Goal: Task Accomplishment & Management: Manage account settings

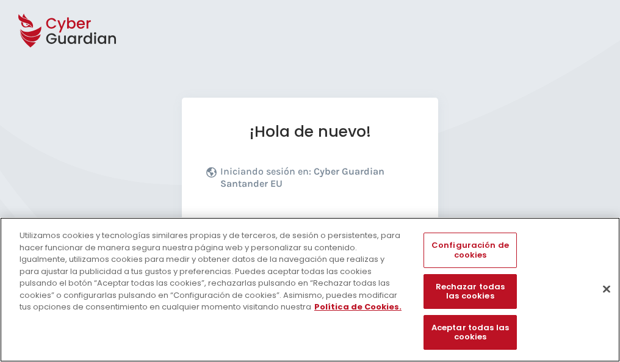
scroll to position [149, 0]
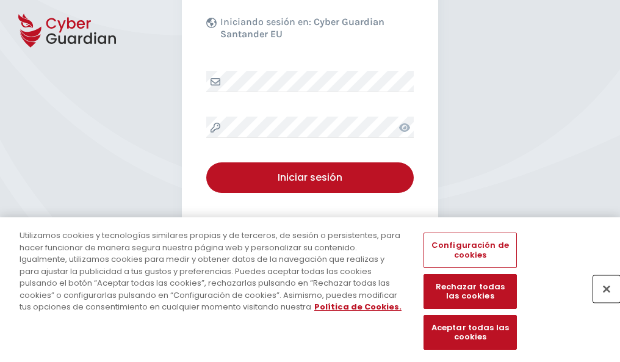
click at [600, 301] on button "Cerrar" at bounding box center [606, 288] width 27 height 27
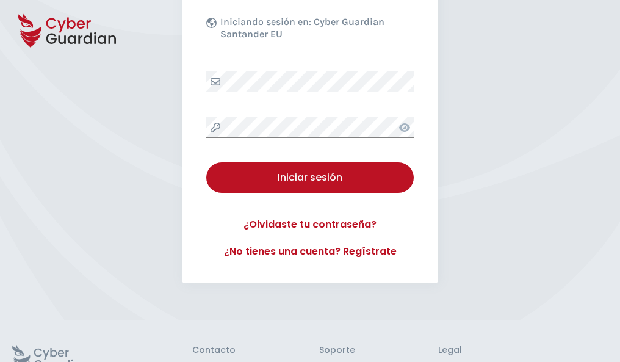
scroll to position [237, 0]
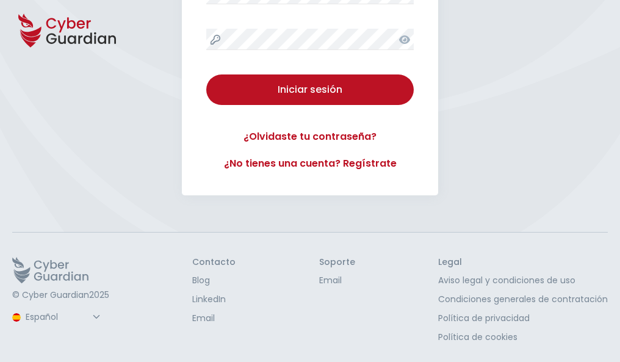
click at [206, 74] on button "Iniciar sesión" at bounding box center [309, 89] width 207 height 31
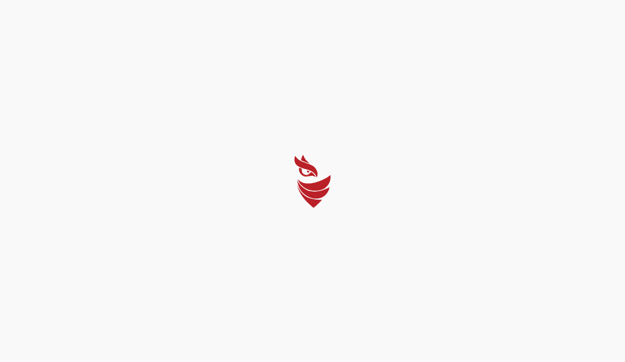
select select "English"
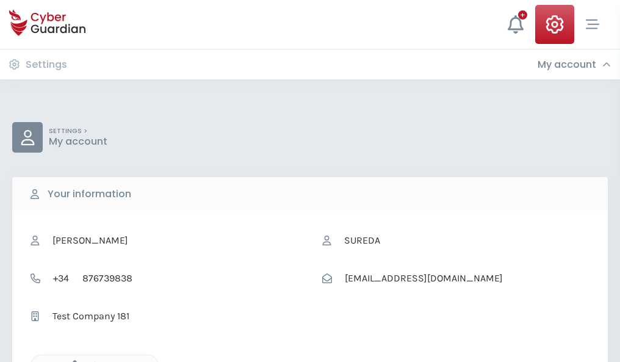
click at [71, 361] on icon "button" at bounding box center [72, 365] width 10 height 10
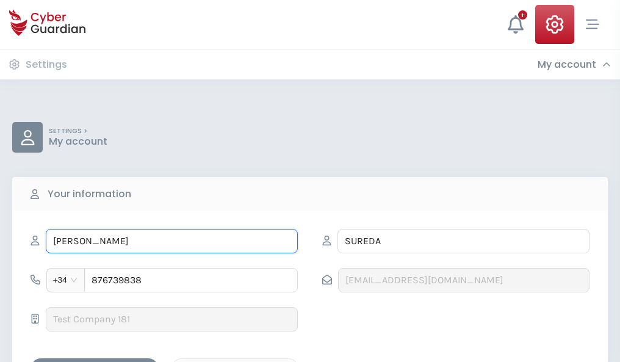
click at [171, 241] on input "GABRIEL" at bounding box center [172, 241] width 252 height 24
type input "G"
type input "Clotilde"
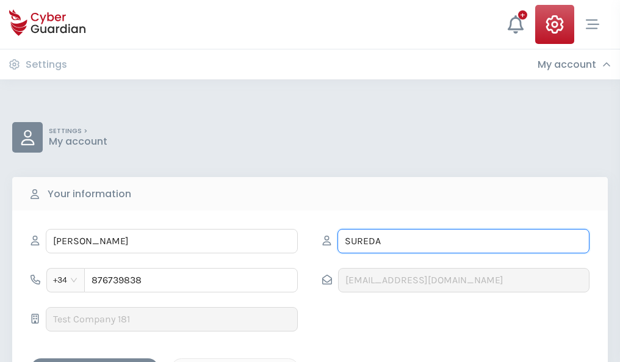
click at [463, 241] on input "SUREDA" at bounding box center [463, 241] width 252 height 24
type input "S"
type input "Morera"
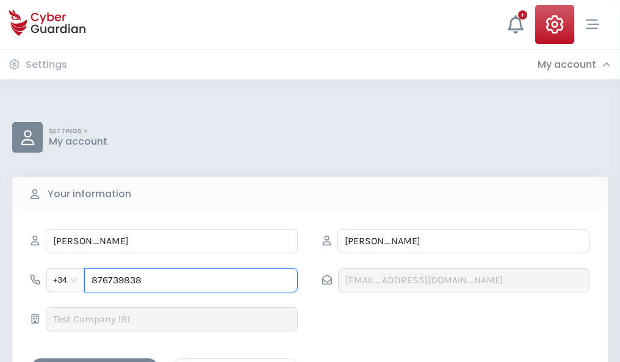
click at [191, 280] on input "876739838" at bounding box center [191, 280] width 214 height 24
type input "8"
type input "800199393"
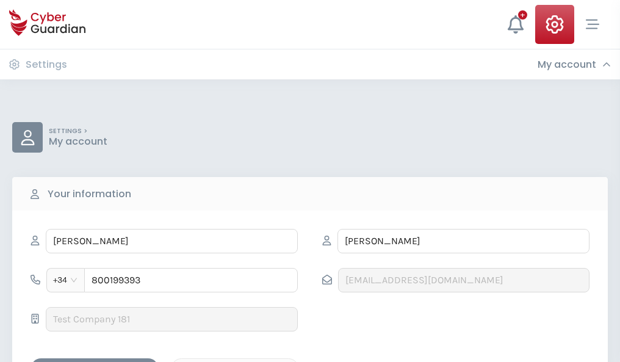
click at [95, 361] on div "Save changes" at bounding box center [95, 368] width 110 height 15
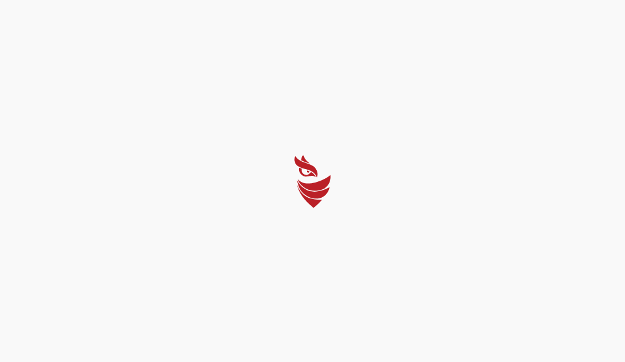
select select "English"
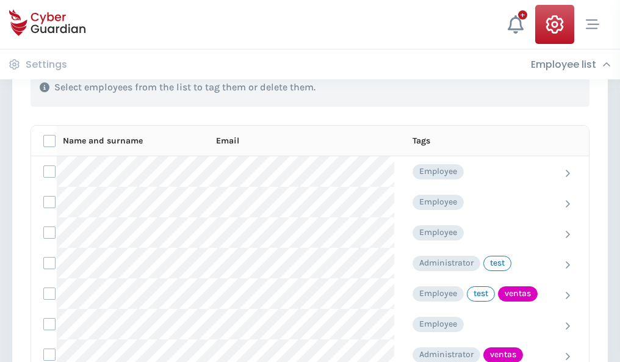
scroll to position [553, 0]
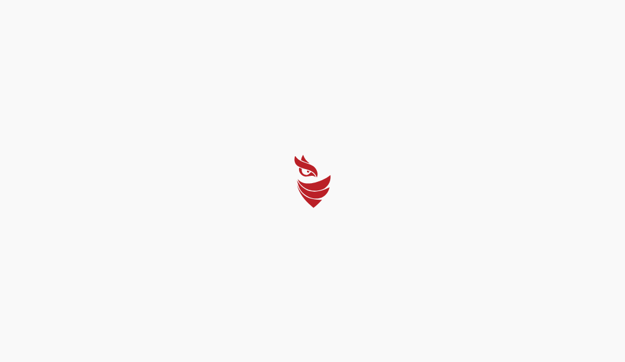
select select "English"
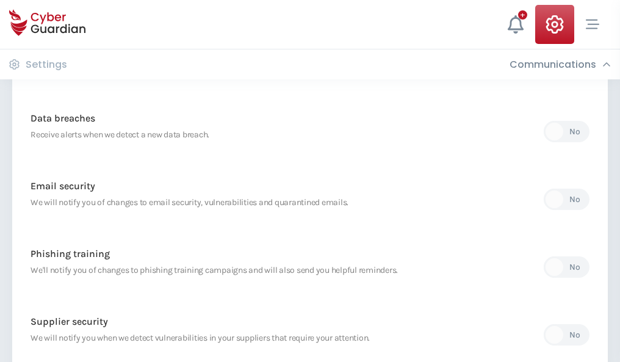
scroll to position [642, 0]
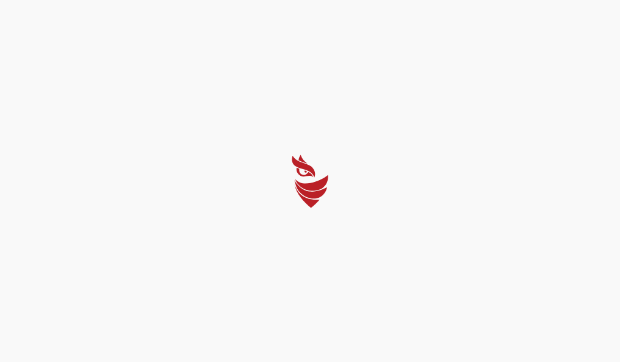
select select "English"
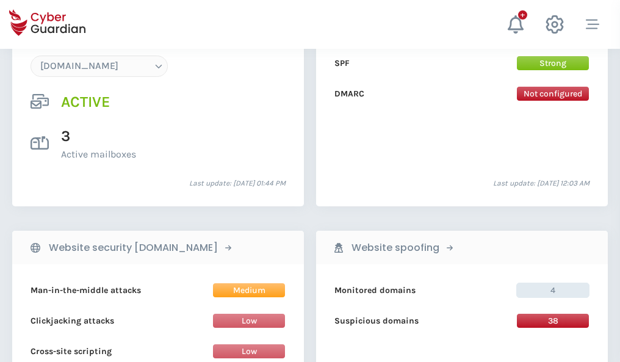
scroll to position [1300, 0]
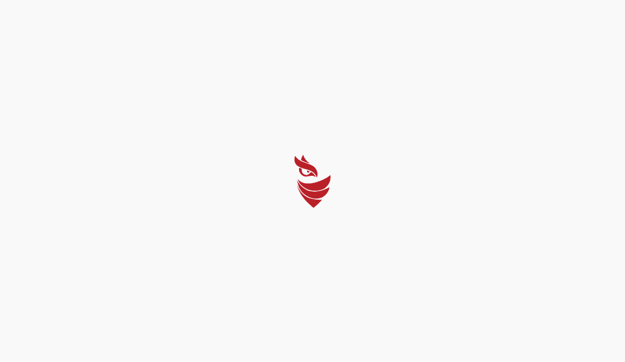
select select "English"
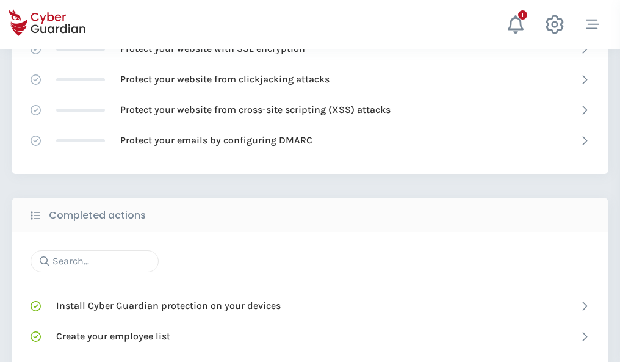
scroll to position [813, 0]
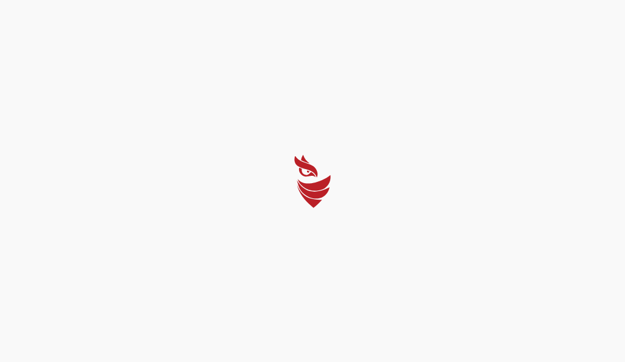
select select "English"
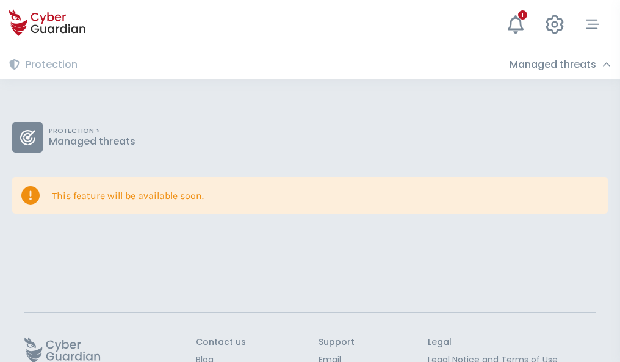
scroll to position [79, 0]
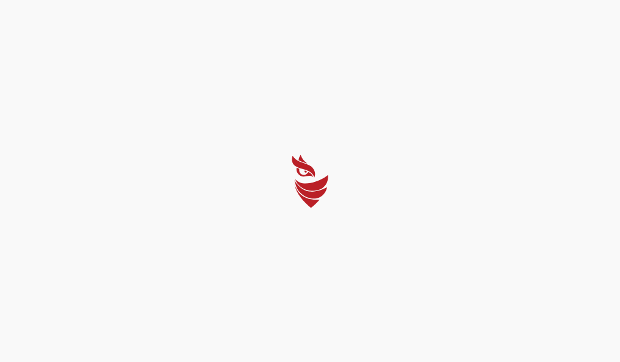
select select "English"
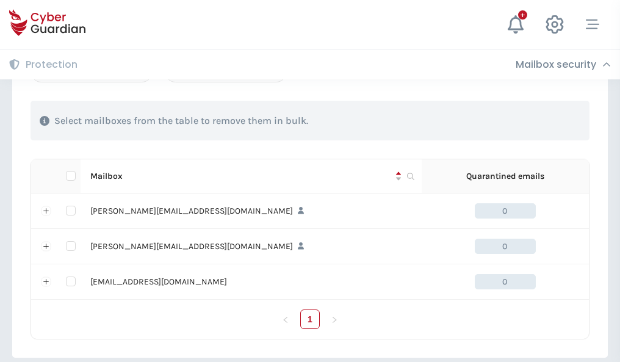
scroll to position [566, 0]
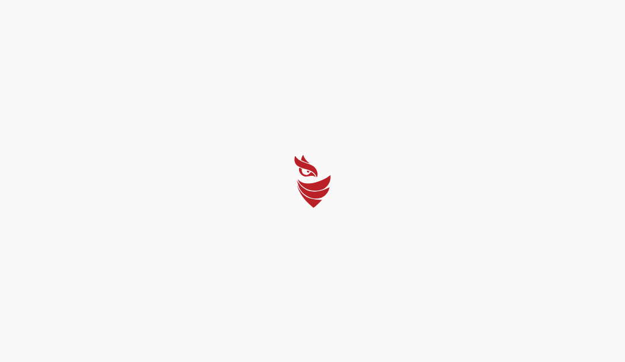
select select "English"
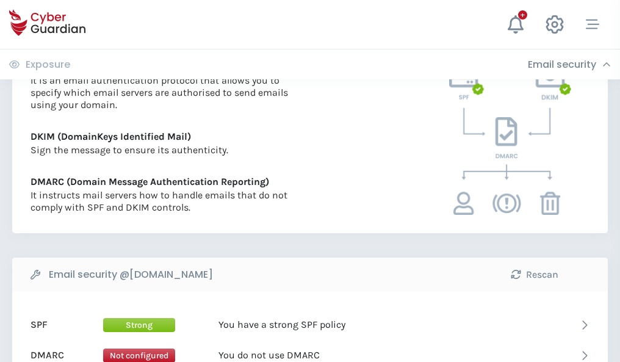
scroll to position [658, 0]
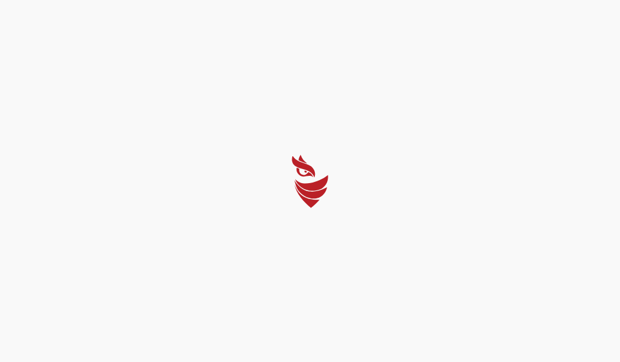
select select "English"
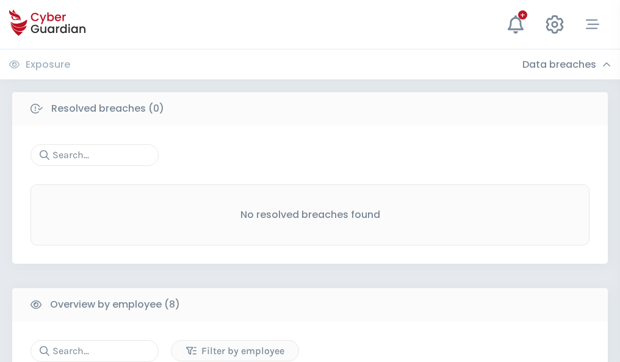
scroll to position [1040, 0]
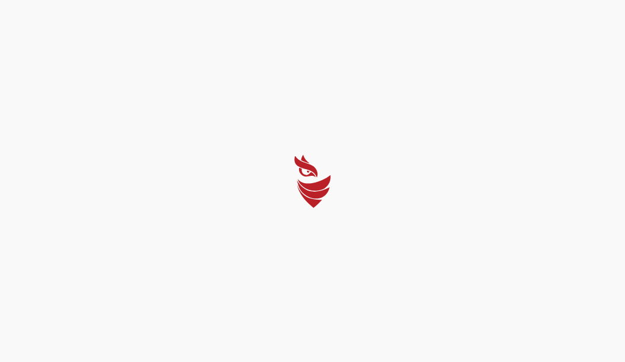
select select "English"
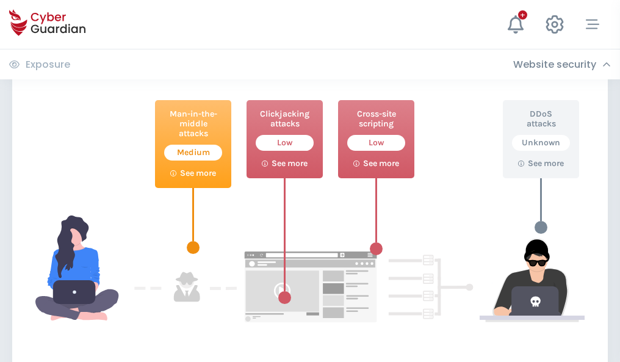
scroll to position [664, 0]
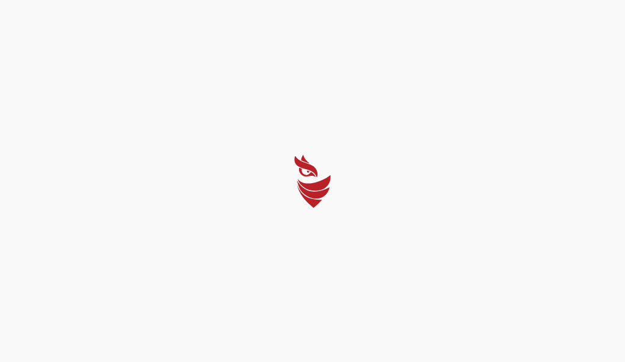
select select "English"
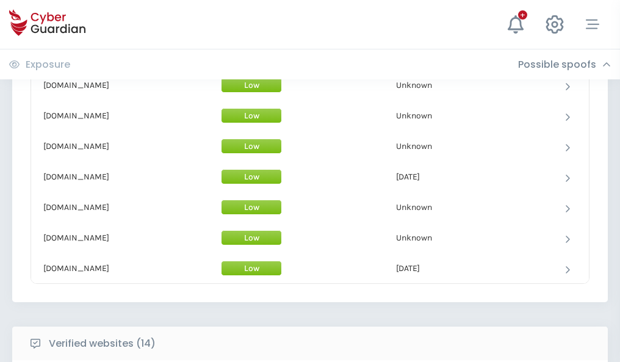
scroll to position [1190, 0]
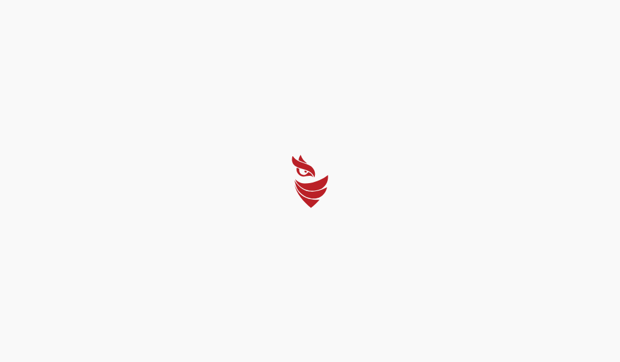
select select "English"
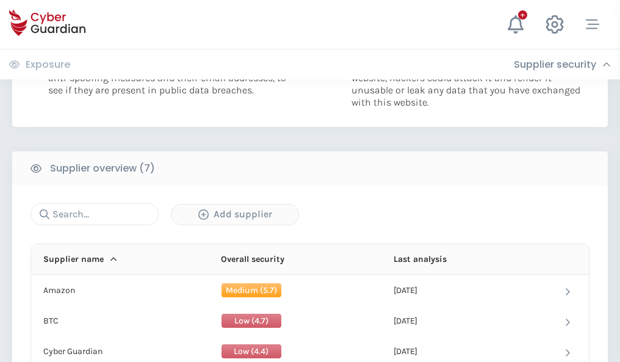
scroll to position [790, 0]
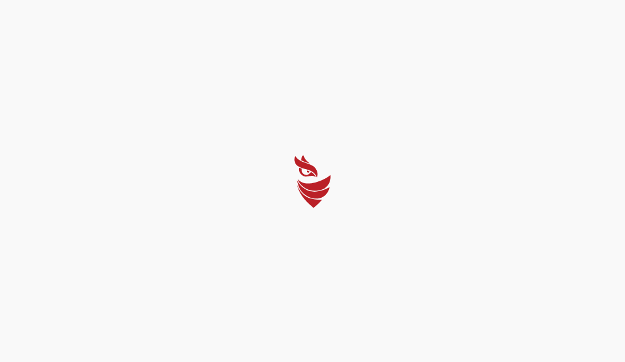
select select "English"
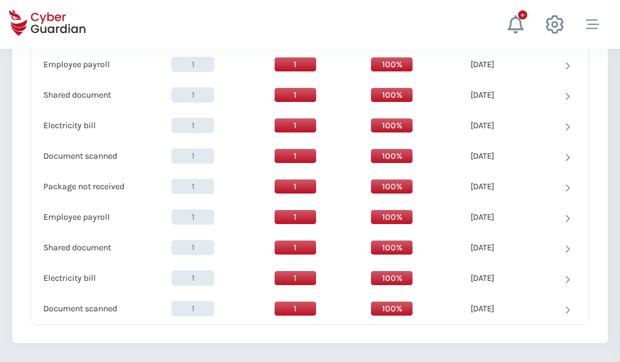
scroll to position [1250, 0]
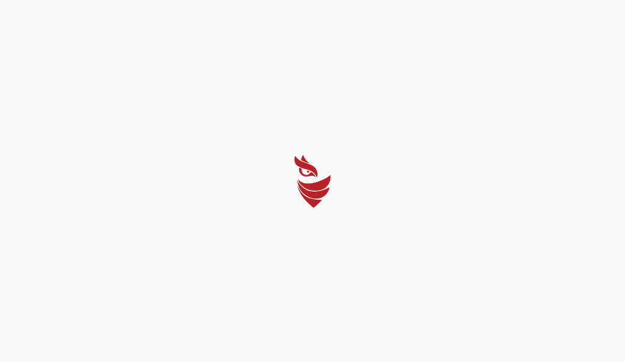
select select "English"
